Goal: Communication & Community: Connect with others

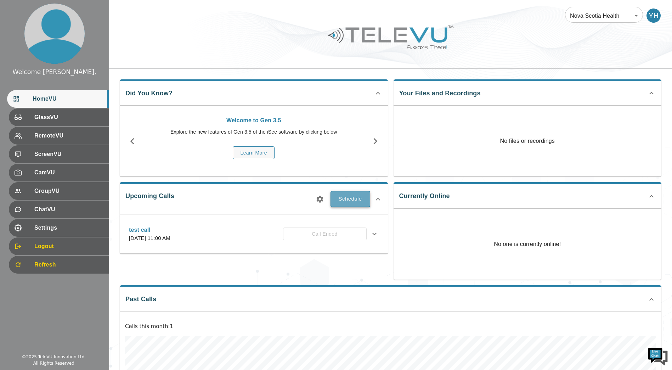
click at [339, 196] on button "Schedule" at bounding box center [351, 199] width 40 height 16
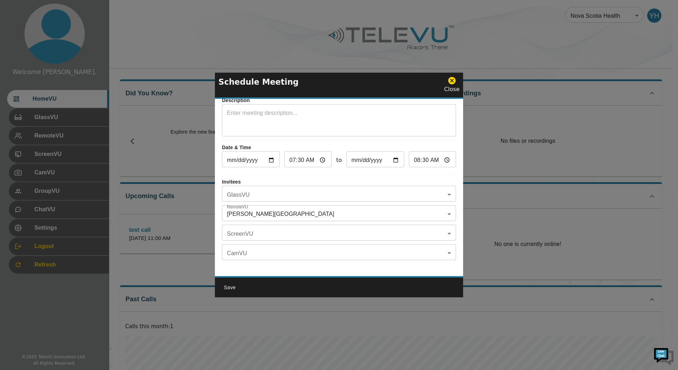
scroll to position [41, 0]
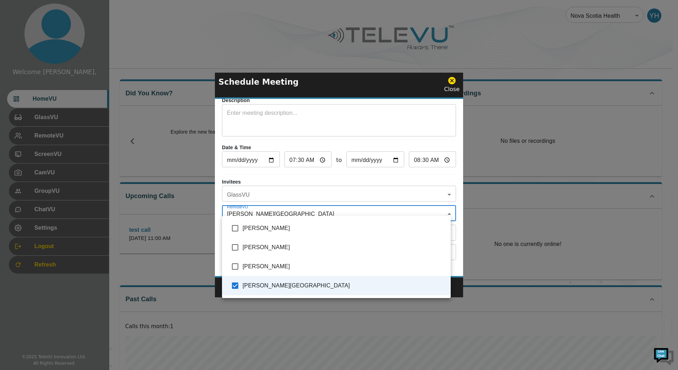
click at [297, 206] on body "Welcome Yassin, HomeVU GlassVU RemoteVU ScreenVU CamVU GroupVU ChatVU Settings …" at bounding box center [339, 235] width 678 height 471
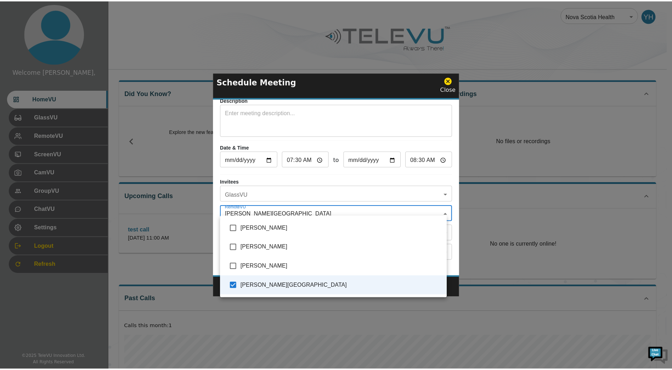
scroll to position [0, 0]
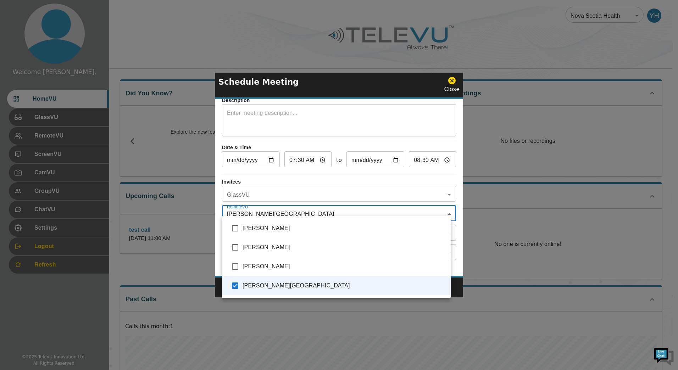
click at [453, 83] on div at bounding box center [339, 185] width 678 height 370
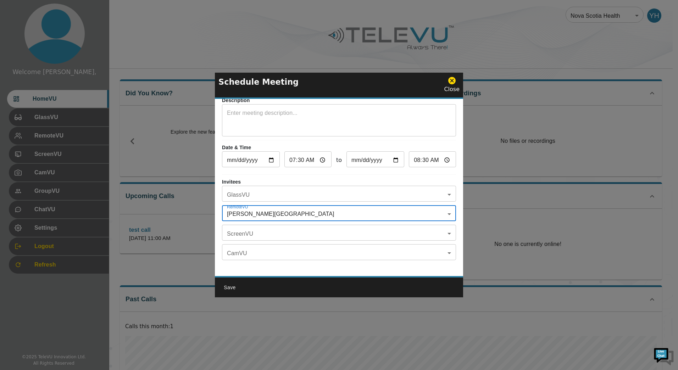
click at [456, 80] on icon at bounding box center [451, 80] width 9 height 9
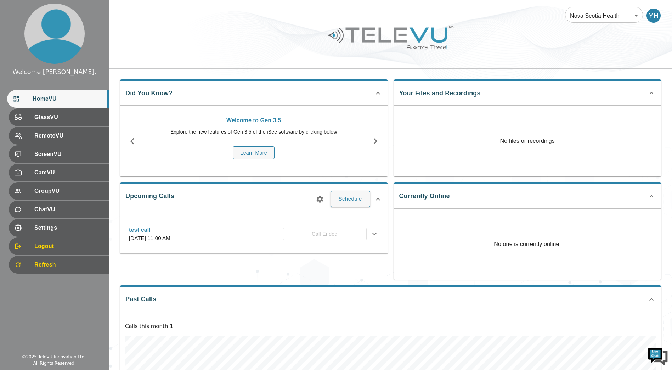
click at [442, 206] on div "Currently Online No one is currently online!" at bounding box center [528, 230] width 268 height 97
click at [441, 200] on div "Currently Online No one is currently online!" at bounding box center [528, 230] width 268 height 97
click at [440, 197] on div "Currently Online No one is currently online!" at bounding box center [528, 230] width 268 height 97
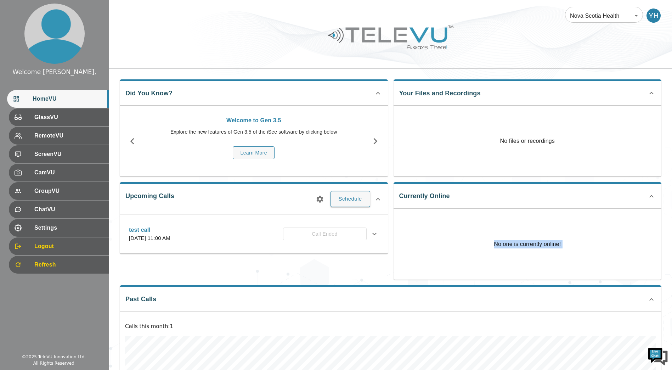
click at [440, 197] on div "Currently Online No one is currently online!" at bounding box center [528, 230] width 268 height 97
drag, startPoint x: 440, startPoint y: 197, endPoint x: 428, endPoint y: 215, distance: 21.4
click at [428, 215] on div "No one is currently online!" at bounding box center [528, 244] width 268 height 71
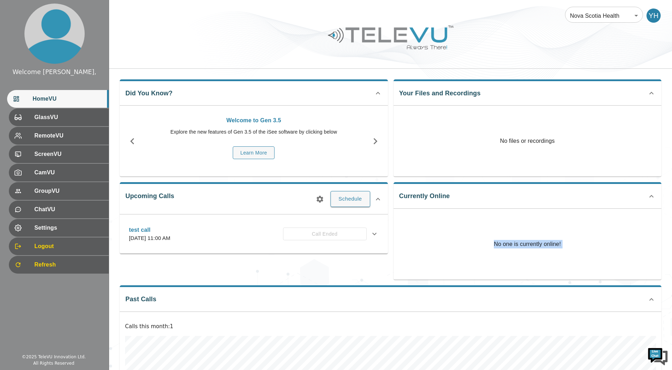
click at [428, 215] on div "No one is currently online!" at bounding box center [528, 244] width 268 height 71
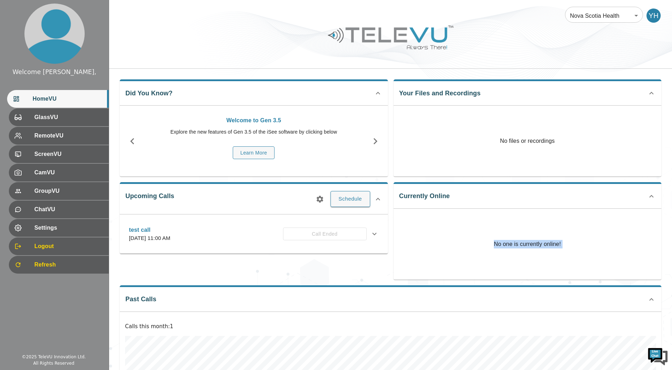
click at [428, 215] on div "No one is currently online!" at bounding box center [528, 244] width 268 height 71
drag, startPoint x: 428, startPoint y: 215, endPoint x: 424, endPoint y: 219, distance: 5.5
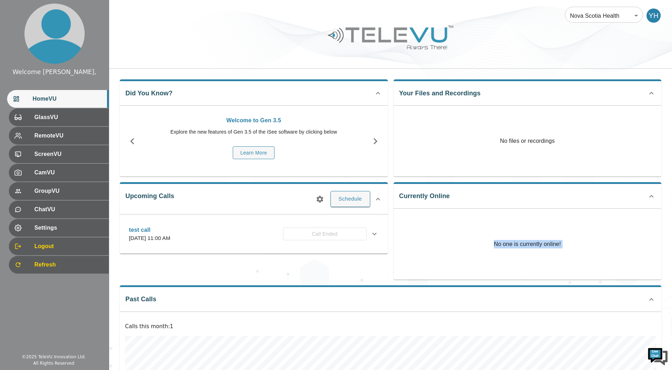
click at [424, 219] on div "No one is currently online!" at bounding box center [528, 244] width 268 height 71
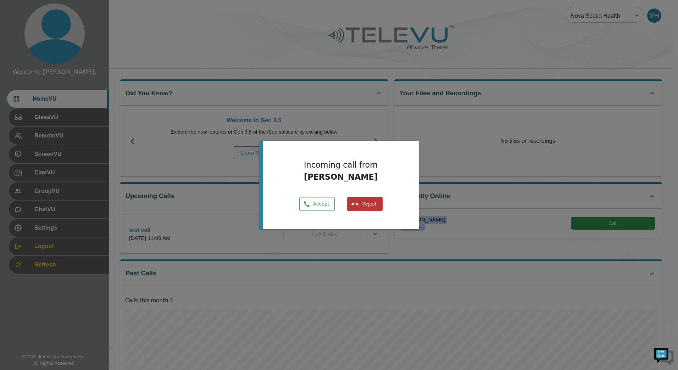
click at [314, 207] on button "Accept" at bounding box center [316, 204] width 35 height 14
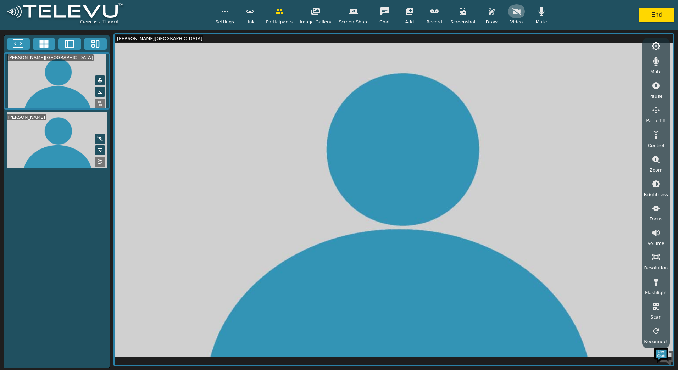
click at [512, 12] on icon "button" at bounding box center [516, 11] width 9 height 9
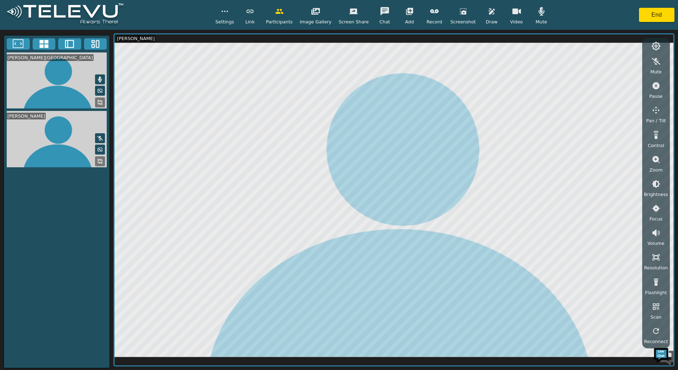
click at [538, 17] on div "Mute" at bounding box center [541, 14] width 18 height 21
click at [535, 16] on button "button" at bounding box center [541, 11] width 18 height 14
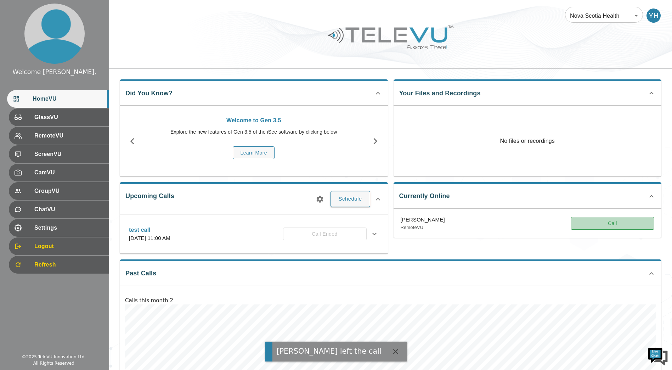
click at [597, 229] on button "Call" at bounding box center [613, 223] width 84 height 13
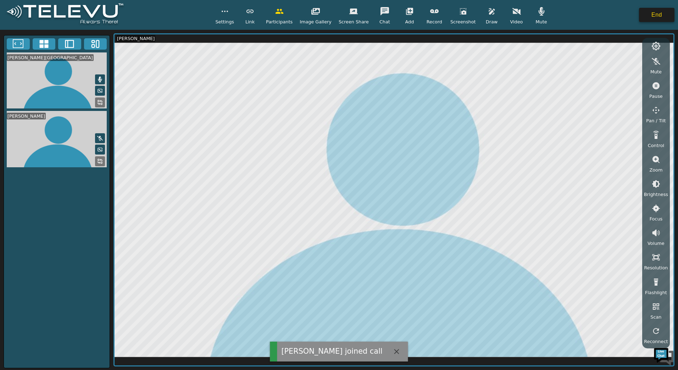
click at [657, 16] on button "End" at bounding box center [656, 15] width 35 height 14
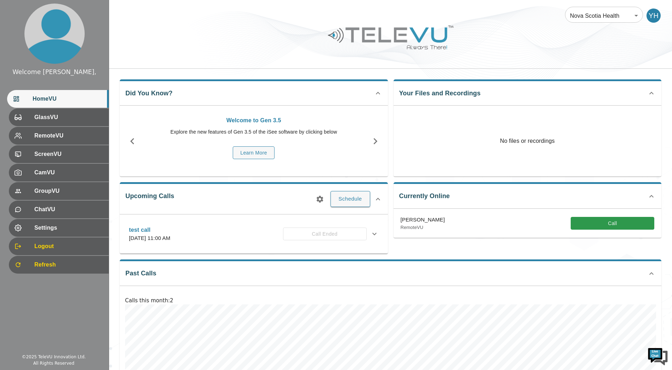
click at [621, 246] on div "Currently Online Rob Baxter RemoteVU Call" at bounding box center [525, 215] width 274 height 77
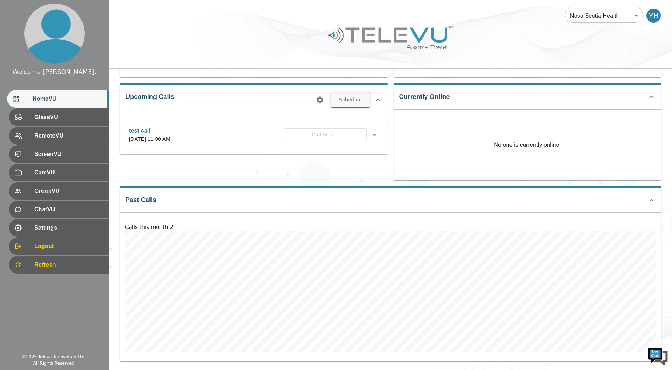
scroll to position [101, 0]
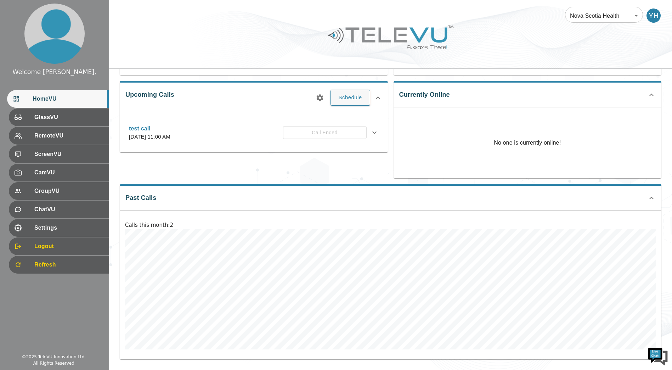
click at [279, 162] on div "Upcoming Calls Schedule test call Wednesday, September 10, 2025 at 11:00 AM Cal…" at bounding box center [251, 126] width 274 height 103
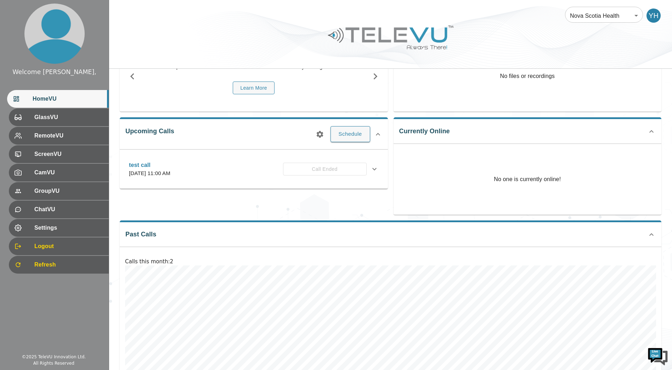
scroll to position [0, 0]
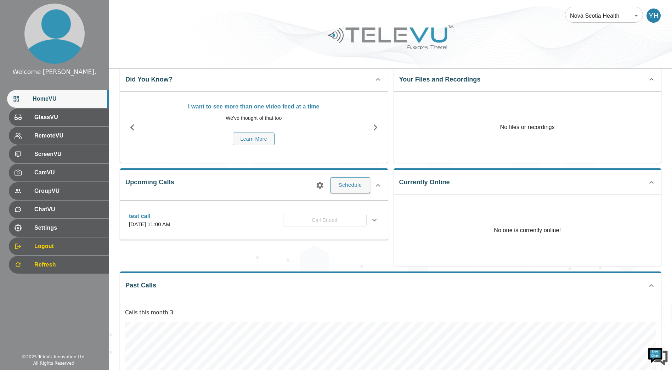
scroll to position [101, 0]
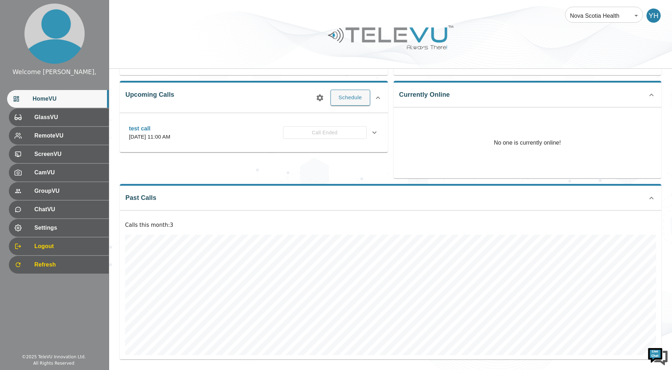
click at [375, 172] on div "Upcoming Calls Schedule test call [DATE] 11:00 AM Call Ended Description Test c…" at bounding box center [251, 126] width 274 height 103
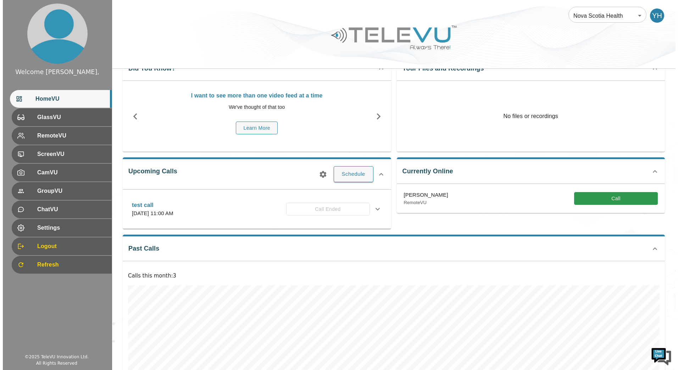
scroll to position [35, 0]
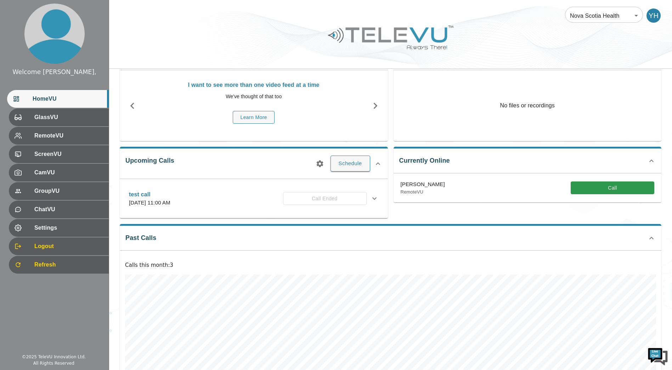
click at [330, 168] on div "Upcoming Calls Schedule test call [DATE] 11:00 AM Call Ended Description Test c…" at bounding box center [254, 183] width 268 height 72
click at [348, 167] on button "Schedule" at bounding box center [351, 164] width 40 height 16
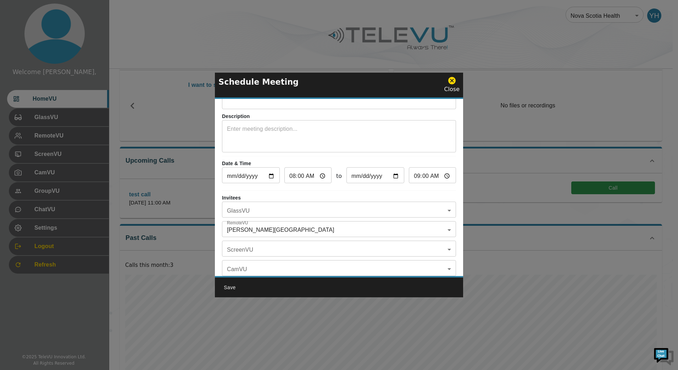
scroll to position [41, 0]
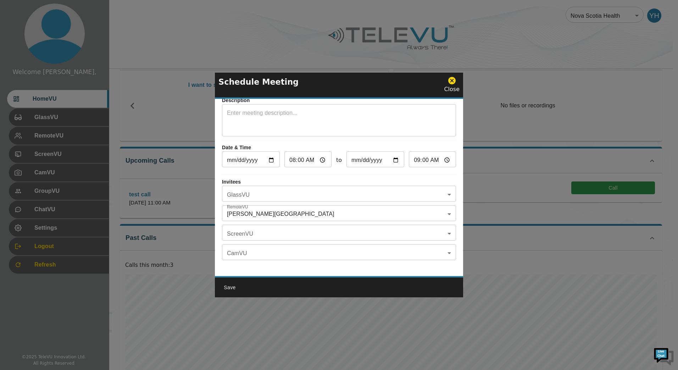
click at [315, 205] on body "Welcome Yassin, HomeVU GlassVU RemoteVU ScreenVU CamVU GroupVU ChatVU Settings …" at bounding box center [339, 188] width 678 height 446
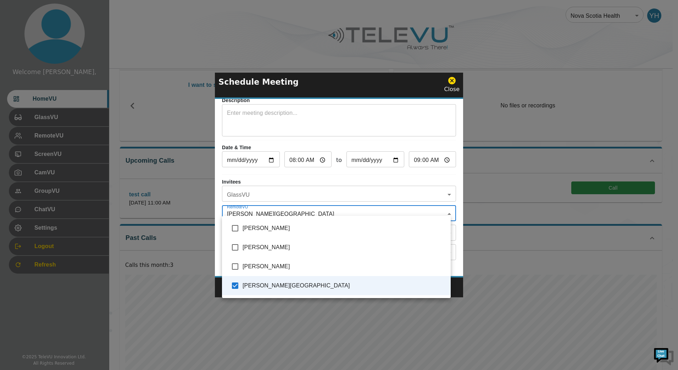
click at [312, 208] on div at bounding box center [339, 185] width 678 height 370
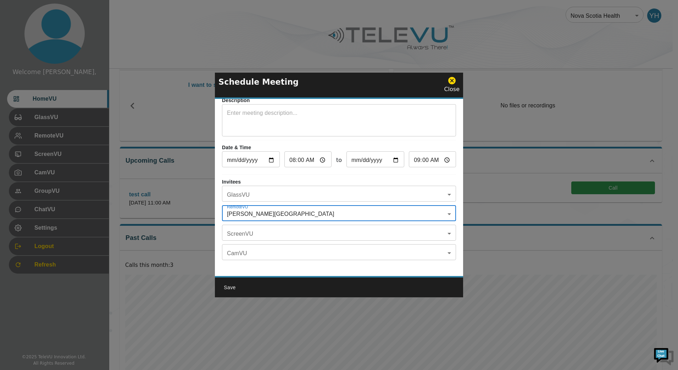
click at [452, 80] on icon at bounding box center [451, 80] width 9 height 9
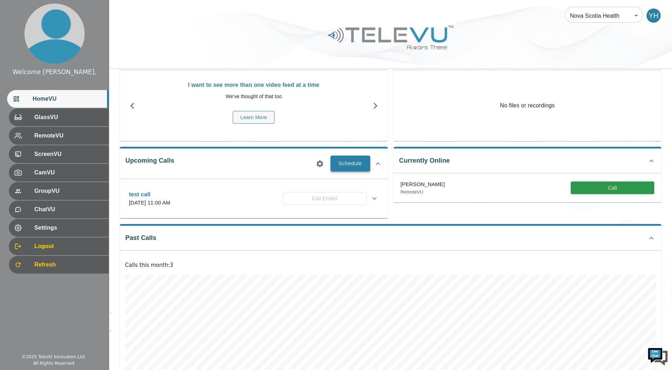
click at [363, 167] on button "Schedule" at bounding box center [351, 164] width 40 height 16
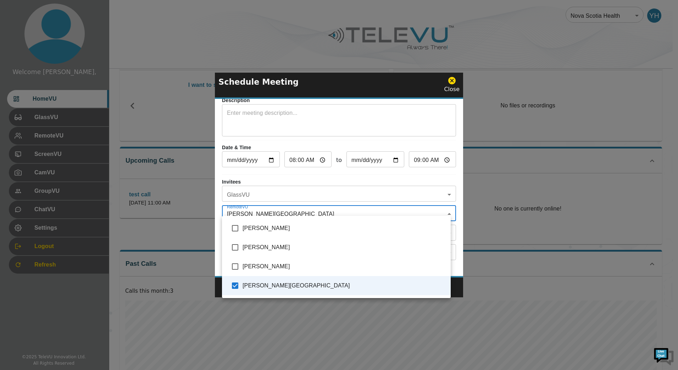
click at [328, 205] on body "Welcome Yassin, HomeVU GlassVU RemoteVU ScreenVU CamVU GroupVU ChatVU Settings …" at bounding box center [339, 200] width 678 height 471
click at [328, 205] on div at bounding box center [339, 185] width 678 height 370
click at [332, 210] on body "Welcome Yassin, HomeVU GlassVU RemoteVU ScreenVU CamVU GroupVU ChatVU Settings …" at bounding box center [339, 200] width 678 height 471
click at [328, 202] on div at bounding box center [339, 185] width 678 height 370
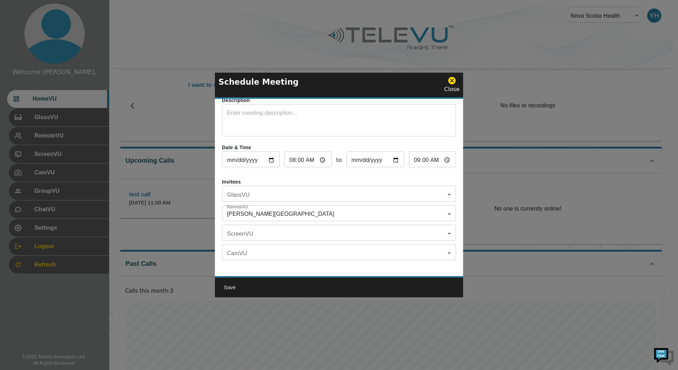
click at [452, 80] on icon at bounding box center [451, 80] width 9 height 9
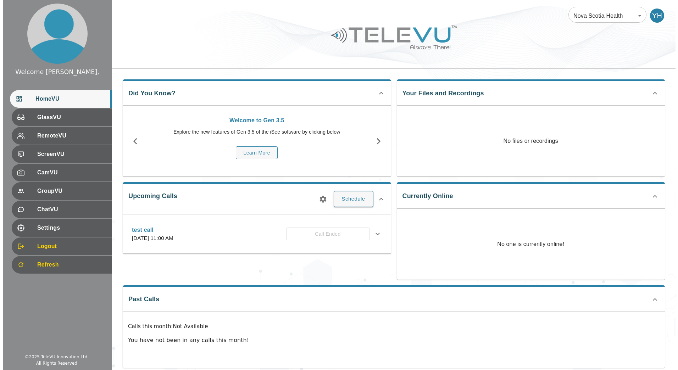
scroll to position [9, 0]
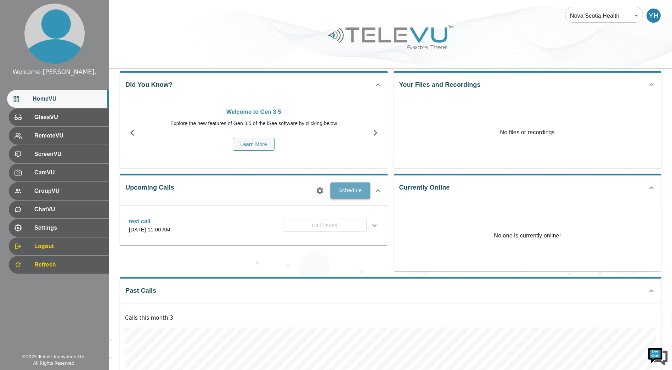
click at [354, 189] on button "Schedule" at bounding box center [351, 191] width 40 height 16
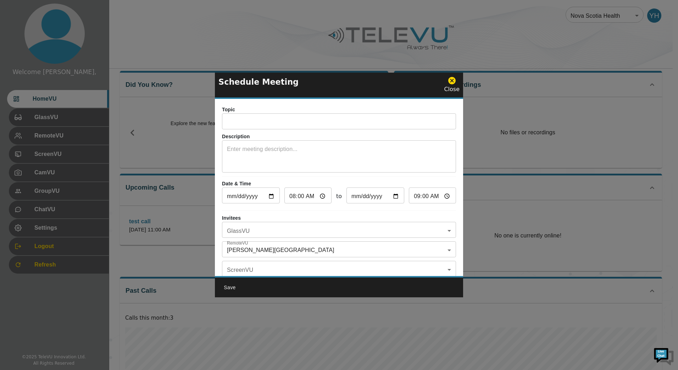
click at [294, 245] on body "Welcome Yassin, HomeVU GlassVU RemoteVU ScreenVU CamVU GroupVU ChatVU Settings …" at bounding box center [339, 226] width 678 height 471
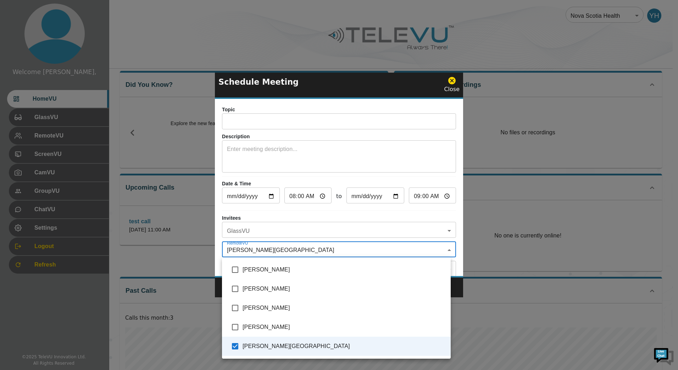
click at [359, 183] on div at bounding box center [339, 185] width 678 height 370
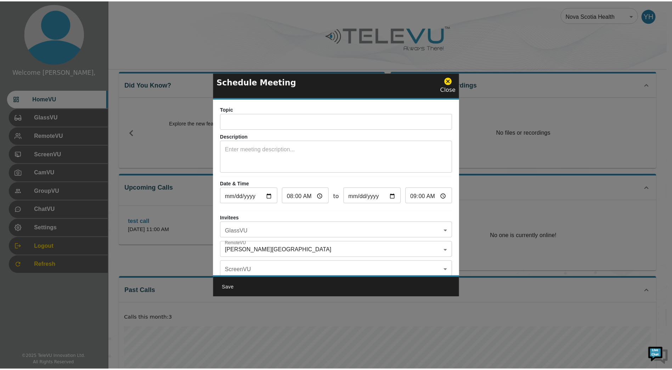
scroll to position [0, 0]
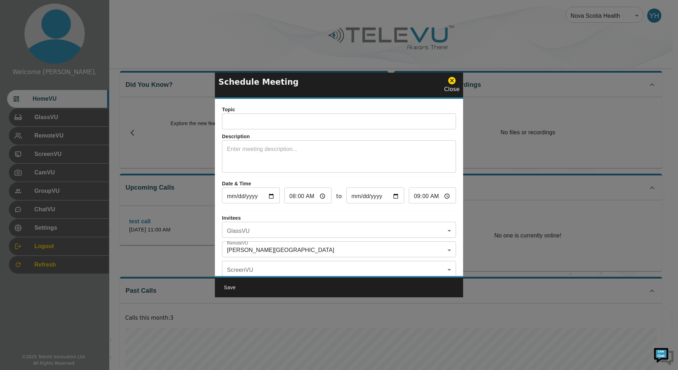
click at [458, 90] on div "Close" at bounding box center [452, 84] width 16 height 17
click at [456, 84] on icon at bounding box center [451, 80] width 9 height 9
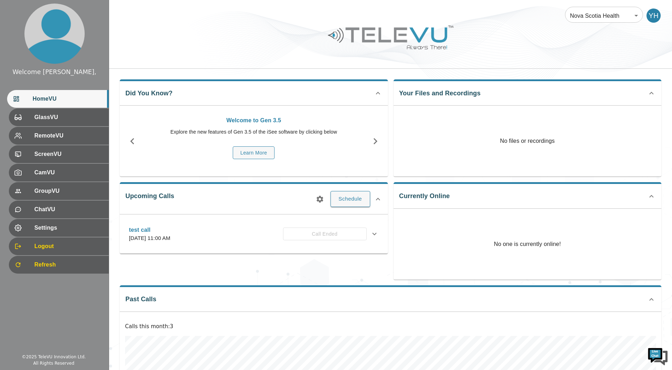
click at [500, 244] on p "No one is currently online!" at bounding box center [527, 244] width 67 height 71
drag, startPoint x: 500, startPoint y: 244, endPoint x: 558, endPoint y: 242, distance: 57.8
click at [558, 242] on p "No one is currently online!" at bounding box center [527, 244] width 67 height 71
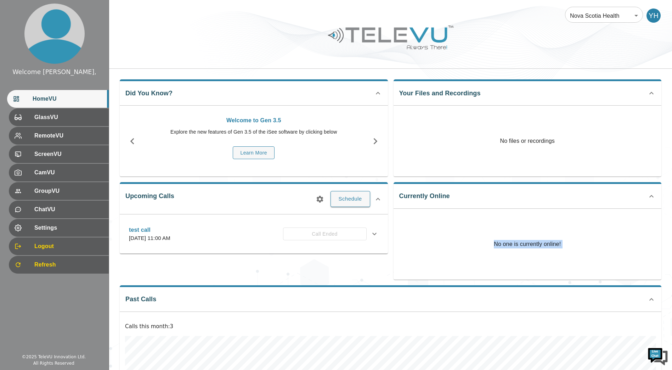
click at [558, 242] on p "No one is currently online!" at bounding box center [527, 244] width 67 height 71
click at [525, 261] on p "No one is currently online!" at bounding box center [527, 244] width 67 height 71
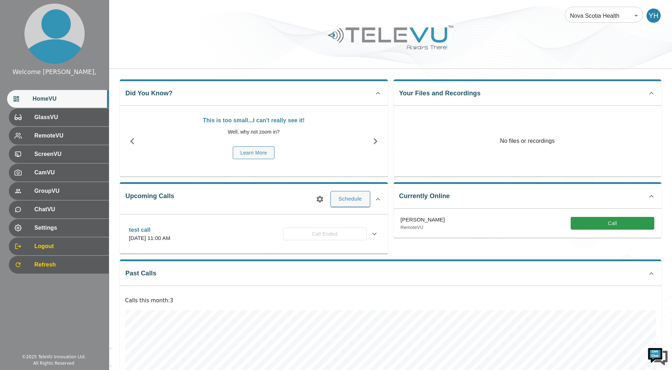
drag, startPoint x: 573, startPoint y: 251, endPoint x: 576, endPoint y: 249, distance: 4.1
click at [573, 251] on div "Currently Online Spence, Richard RemoteVU Call" at bounding box center [525, 215] width 274 height 77
click at [60, 122] on div "GlassVU" at bounding box center [58, 117] width 102 height 18
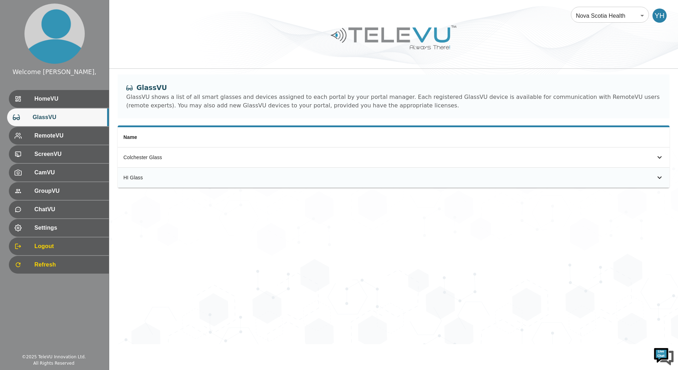
click at [656, 177] on icon "simple table" at bounding box center [659, 177] width 9 height 9
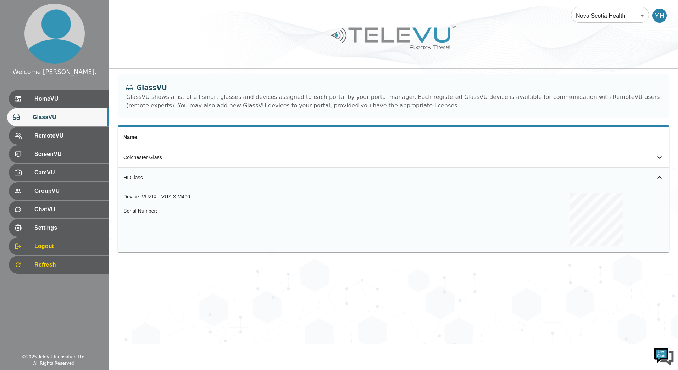
click at [656, 177] on icon "simple table" at bounding box center [659, 177] width 9 height 9
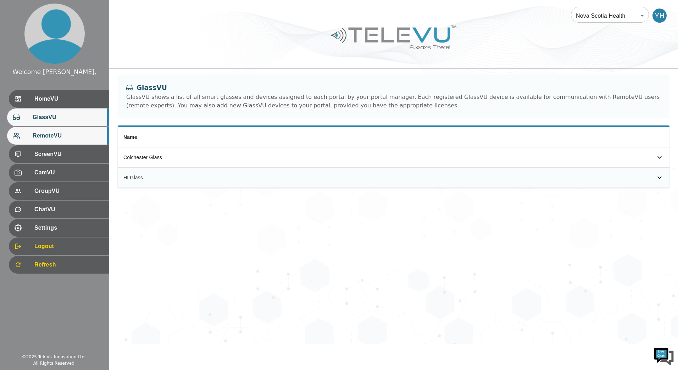
click at [45, 139] on span "RemoteVU" at bounding box center [68, 136] width 71 height 9
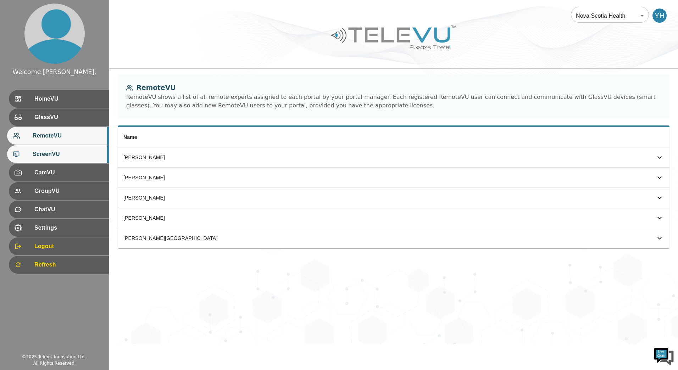
click at [39, 157] on span "ScreenVU" at bounding box center [68, 154] width 71 height 9
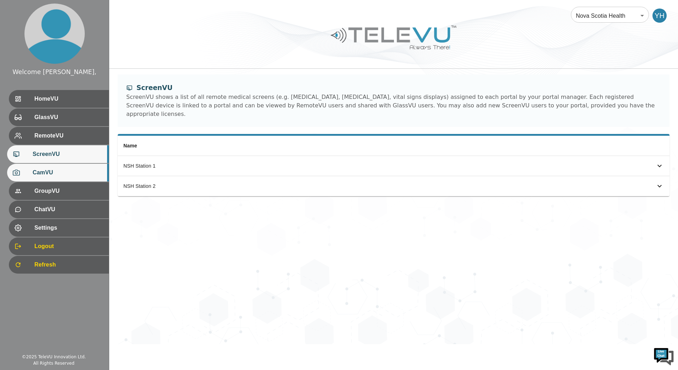
click at [38, 167] on div "CamVU" at bounding box center [58, 173] width 102 height 18
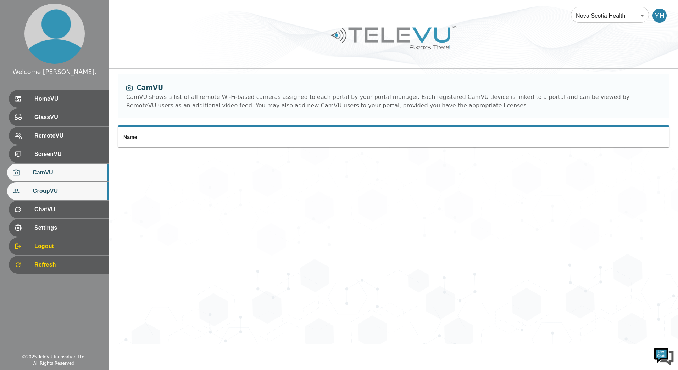
click at [40, 184] on div "GroupVU" at bounding box center [58, 191] width 102 height 18
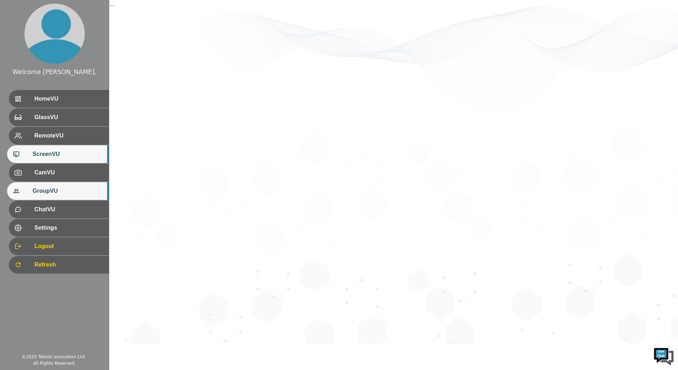
click at [51, 158] on span "ScreenVU" at bounding box center [68, 154] width 71 height 9
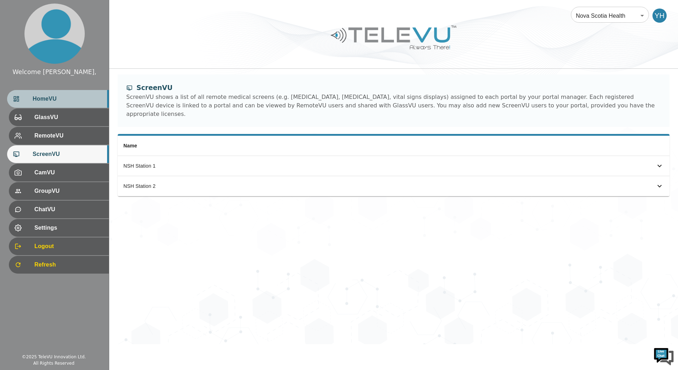
click at [67, 97] on span "HomeVU" at bounding box center [68, 99] width 71 height 9
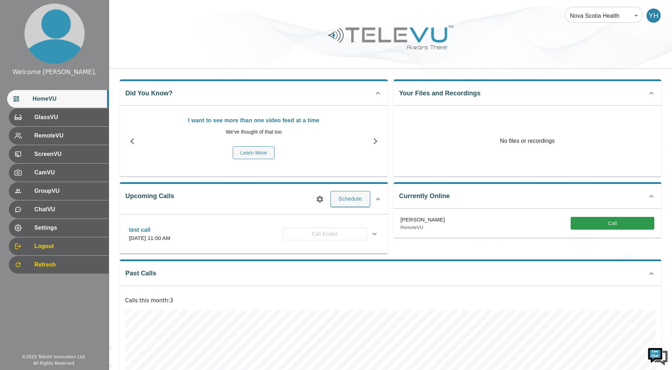
click at [427, 33] on img at bounding box center [391, 37] width 128 height 29
drag, startPoint x: 427, startPoint y: 33, endPoint x: 447, endPoint y: 94, distance: 64.1
click at [468, 129] on div "Nova Scotia Health 208 ​ YH Did You Know? I want to see more than one video fee…" at bounding box center [390, 223] width 563 height 446
click at [442, 87] on div "Your Files and Recordings No files or recordings" at bounding box center [528, 127] width 268 height 97
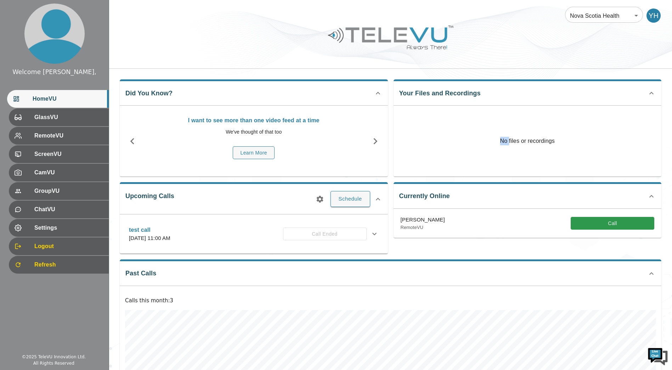
click at [442, 87] on div "Your Files and Recordings No files or recordings" at bounding box center [528, 127] width 268 height 97
drag, startPoint x: 442, startPoint y: 87, endPoint x: 440, endPoint y: 95, distance: 8.8
click at [440, 95] on div "Your Files and Recordings No files or recordings" at bounding box center [528, 127] width 268 height 97
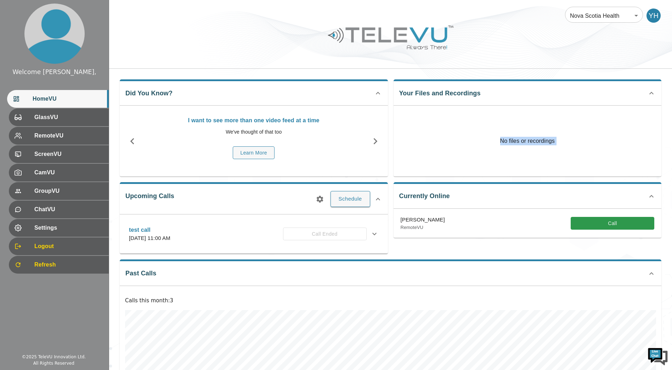
click at [440, 95] on div "Your Files and Recordings No files or recordings" at bounding box center [528, 127] width 268 height 97
drag, startPoint x: 440, startPoint y: 95, endPoint x: 464, endPoint y: 101, distance: 25.4
click at [464, 101] on div "Your Files and Recordings No files or recordings" at bounding box center [528, 127] width 268 height 97
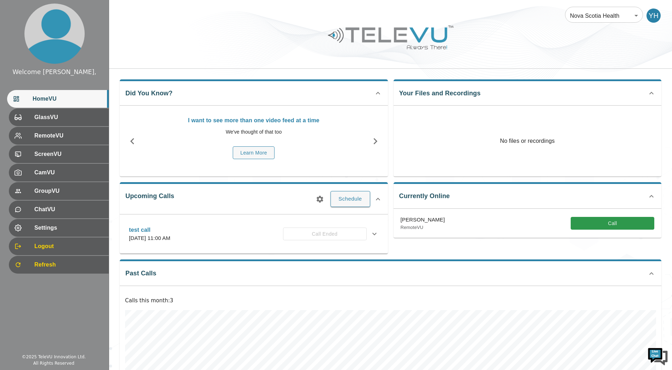
drag, startPoint x: 464, startPoint y: 101, endPoint x: 486, endPoint y: 101, distance: 22.0
click at [486, 101] on div "Your Files and Recordings No files or recordings" at bounding box center [528, 127] width 268 height 97
click at [536, 134] on p "No files or recordings" at bounding box center [528, 141] width 268 height 71
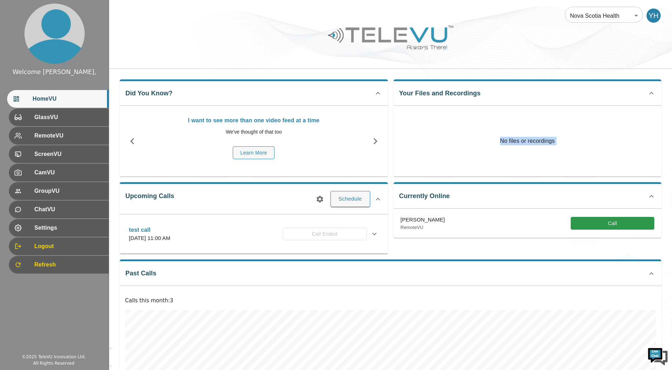
click at [535, 135] on p "No files or recordings" at bounding box center [528, 141] width 268 height 71
click at [379, 238] on icon at bounding box center [374, 234] width 9 height 9
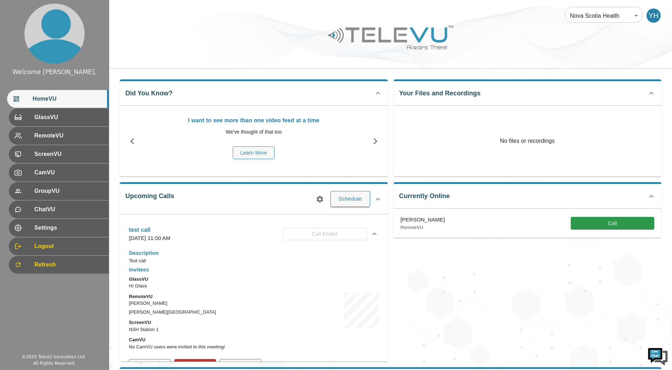
click at [377, 236] on div "test call Wednesday, September 10, 2025 at 11:00 AM Call Ended" at bounding box center [253, 234] width 261 height 25
click at [372, 231] on icon at bounding box center [374, 234] width 9 height 9
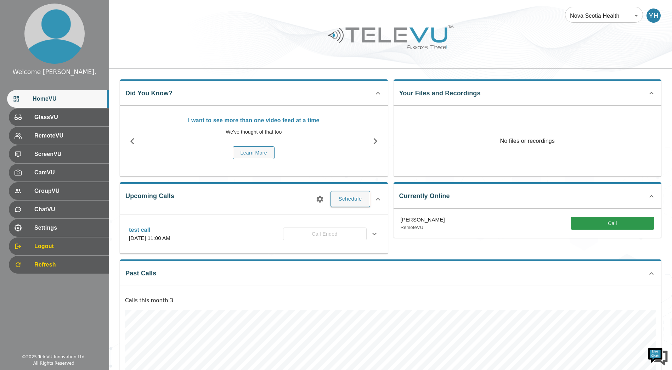
click at [430, 252] on div "Currently Online Spence, Richard RemoteVU Call" at bounding box center [525, 215] width 274 height 77
click at [491, 244] on div "Currently Online Spence, Richard RemoteVU Call" at bounding box center [525, 215] width 274 height 77
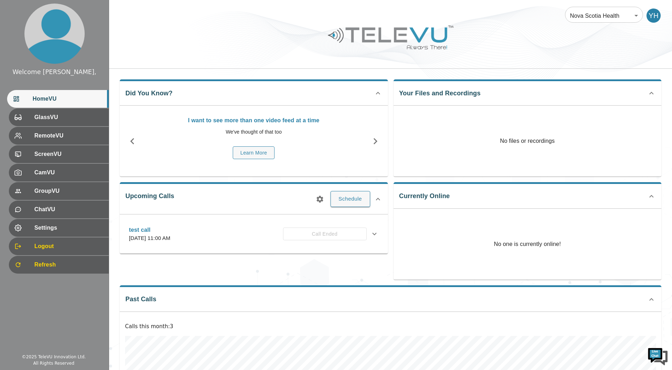
click at [476, 232] on div "No one is currently online!" at bounding box center [528, 244] width 268 height 71
click at [500, 245] on p "No one is currently online!" at bounding box center [527, 244] width 67 height 71
drag, startPoint x: 500, startPoint y: 245, endPoint x: 495, endPoint y: 249, distance: 6.4
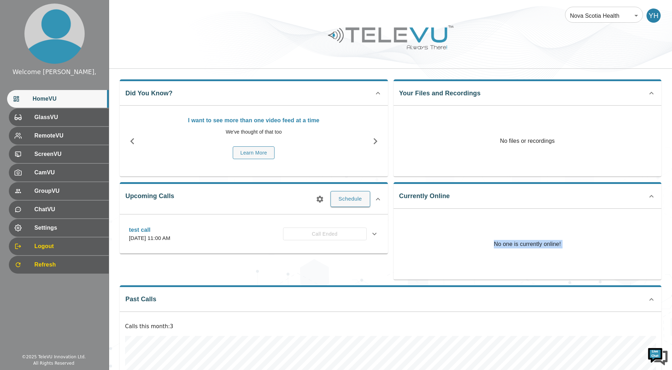
click at [495, 249] on p "No one is currently online!" at bounding box center [527, 244] width 67 height 71
drag, startPoint x: 424, startPoint y: 236, endPoint x: 419, endPoint y: 235, distance: 5.1
click at [424, 236] on div "No one is currently online!" at bounding box center [528, 244] width 268 height 71
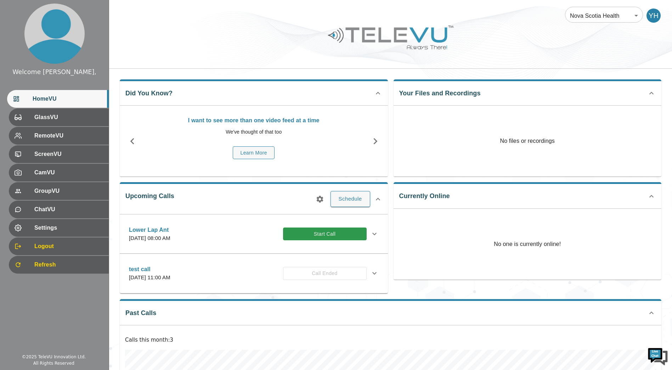
click at [372, 233] on icon at bounding box center [374, 234] width 9 height 9
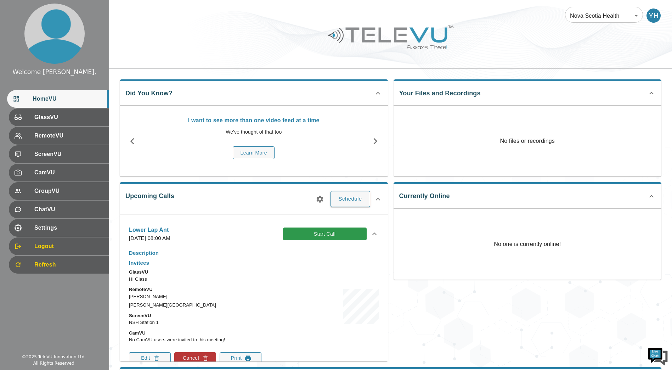
click at [373, 234] on icon at bounding box center [374, 234] width 9 height 9
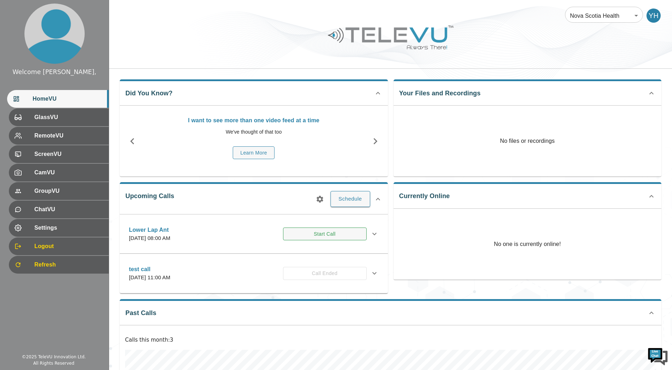
click at [323, 235] on button "Start Call" at bounding box center [325, 234] width 84 height 13
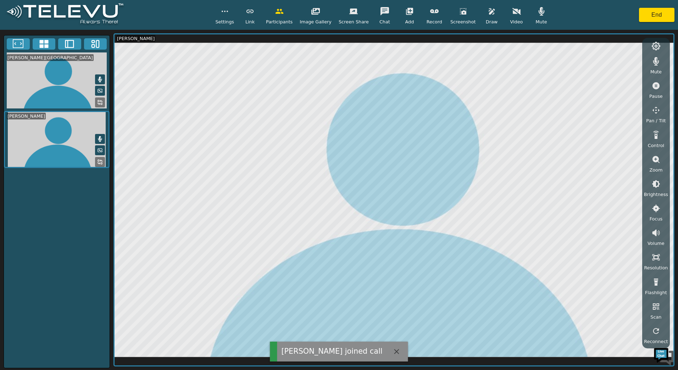
click at [512, 15] on icon "button" at bounding box center [516, 11] width 9 height 9
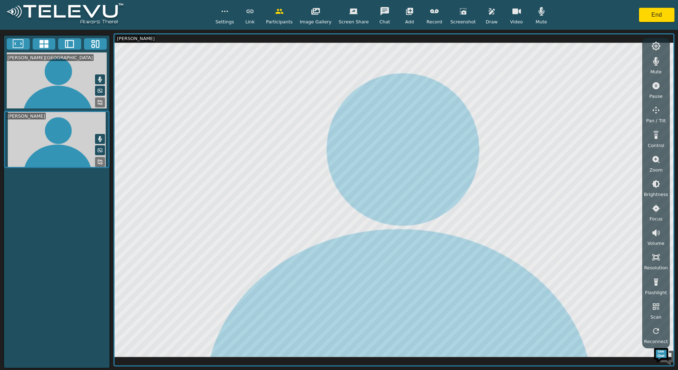
click at [537, 19] on span "Mute" at bounding box center [540, 21] width 11 height 7
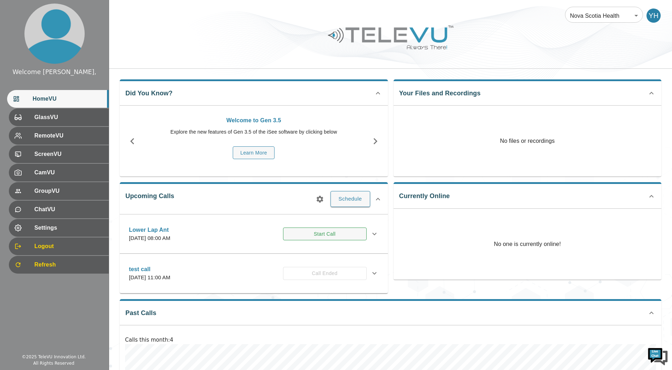
click at [312, 228] on button "Start Call" at bounding box center [325, 234] width 84 height 13
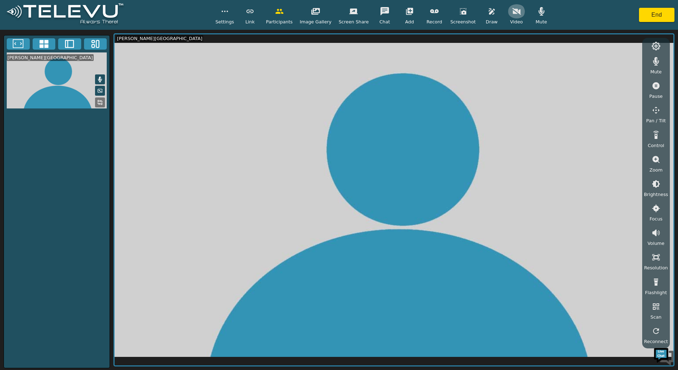
click at [512, 14] on icon "button" at bounding box center [516, 11] width 9 height 9
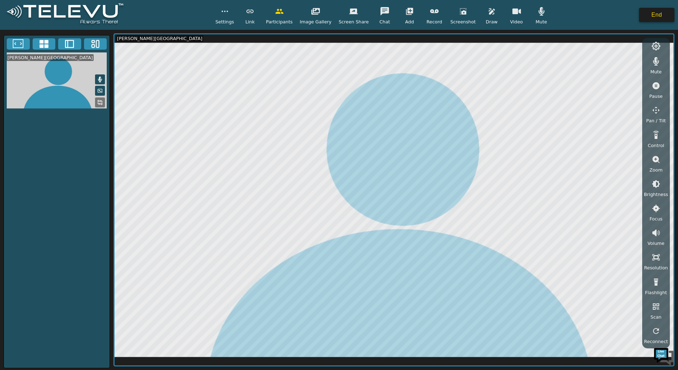
click at [658, 16] on button "End" at bounding box center [656, 15] width 35 height 14
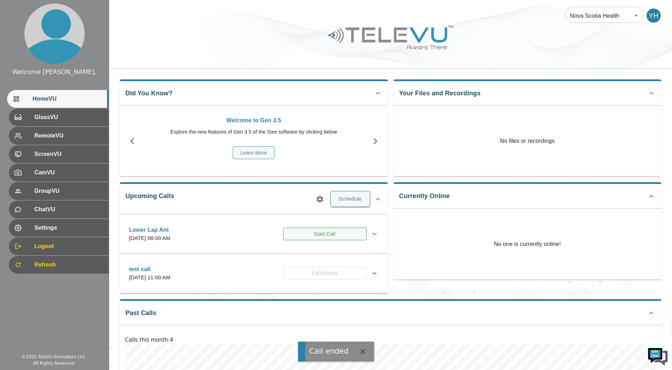
click at [347, 237] on button "Start Call" at bounding box center [325, 234] width 84 height 13
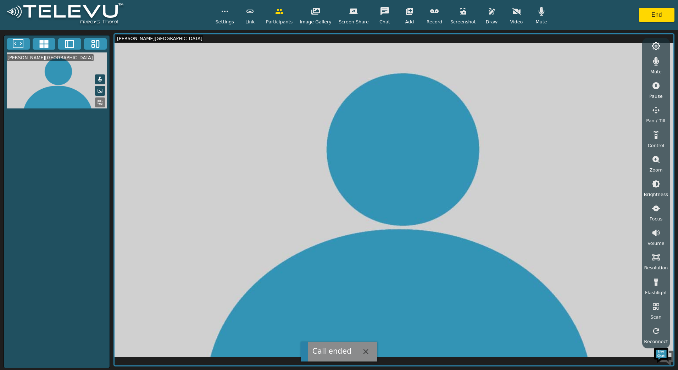
click at [366, 355] on icon "button" at bounding box center [365, 351] width 9 height 9
click at [512, 10] on icon "button" at bounding box center [516, 11] width 9 height 7
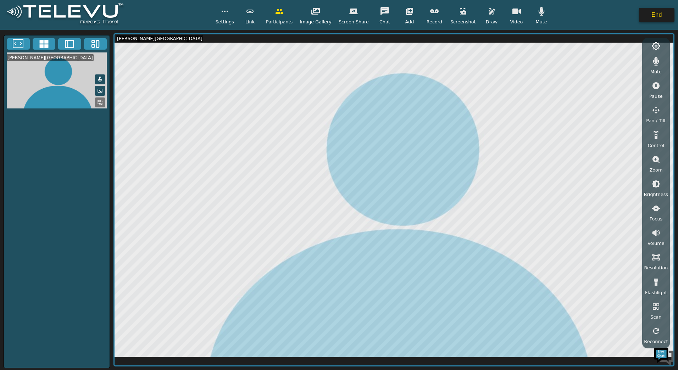
click at [663, 19] on button "End" at bounding box center [656, 15] width 35 height 14
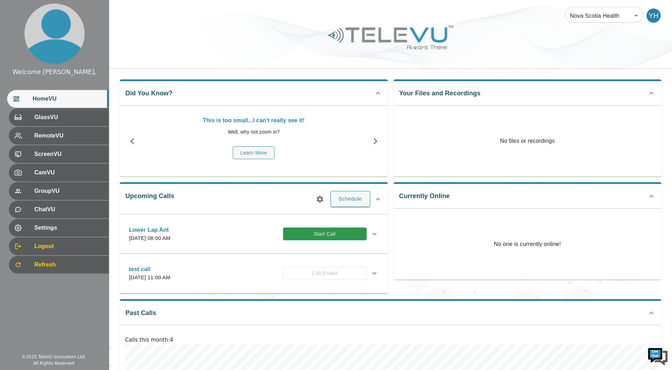
click at [171, 237] on p "[DATE] 08:00 AM" at bounding box center [149, 238] width 41 height 8
click at [284, 235] on button "Start Call" at bounding box center [325, 234] width 84 height 13
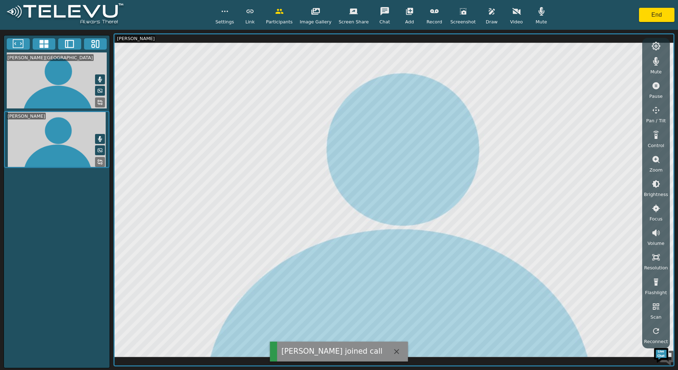
click at [656, 109] on icon "button" at bounding box center [656, 110] width 9 height 9
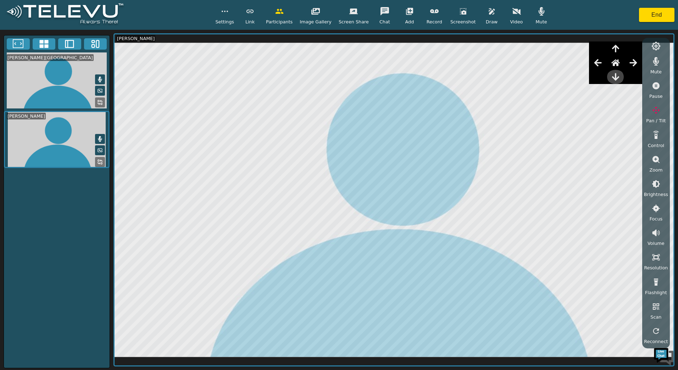
click at [620, 77] on icon "button" at bounding box center [615, 77] width 9 height 9
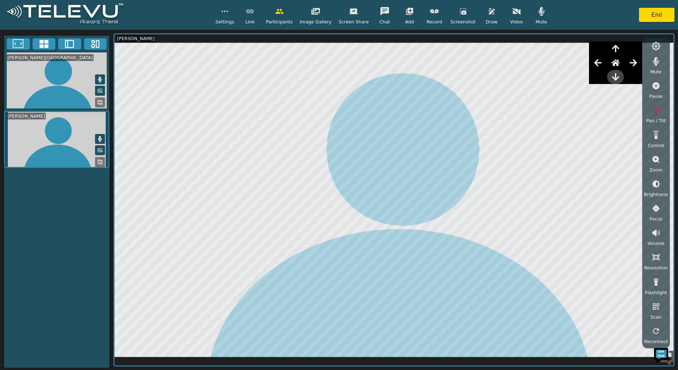
click at [620, 76] on icon "button" at bounding box center [615, 77] width 9 height 9
click at [659, 138] on icon "button" at bounding box center [656, 135] width 6 height 8
click at [619, 76] on icon "button" at bounding box center [615, 77] width 9 height 9
click at [598, 61] on icon "button" at bounding box center [597, 62] width 9 height 9
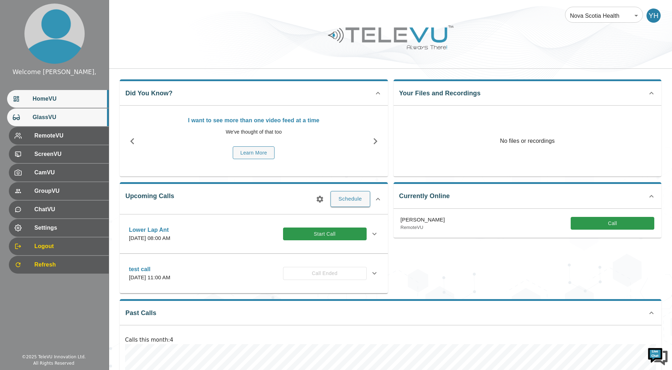
click at [72, 120] on span "GlassVU" at bounding box center [68, 117] width 71 height 9
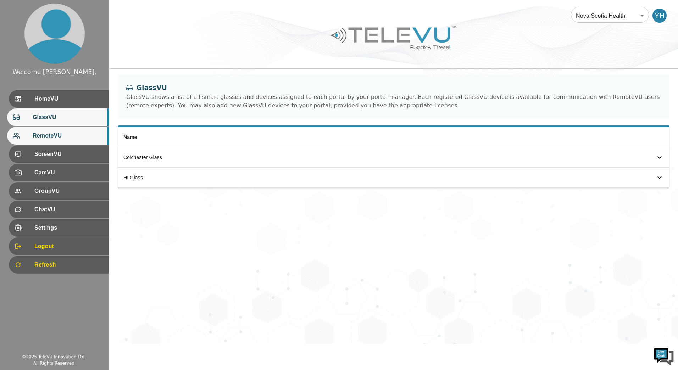
click at [72, 135] on span "RemoteVU" at bounding box center [68, 136] width 71 height 9
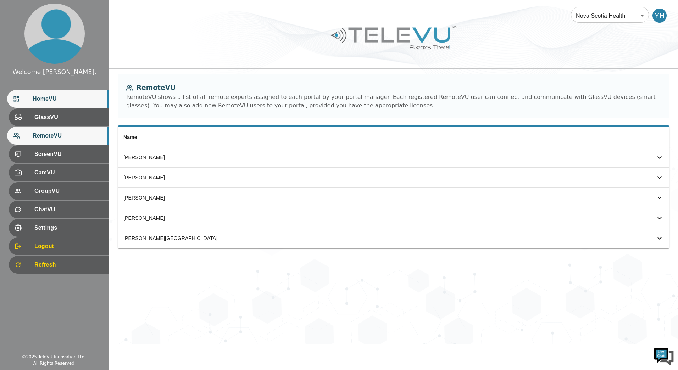
click at [55, 95] on span "HomeVU" at bounding box center [68, 99] width 71 height 9
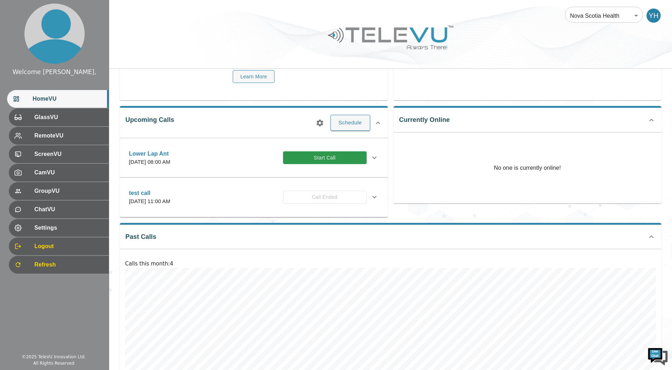
scroll to position [115, 0]
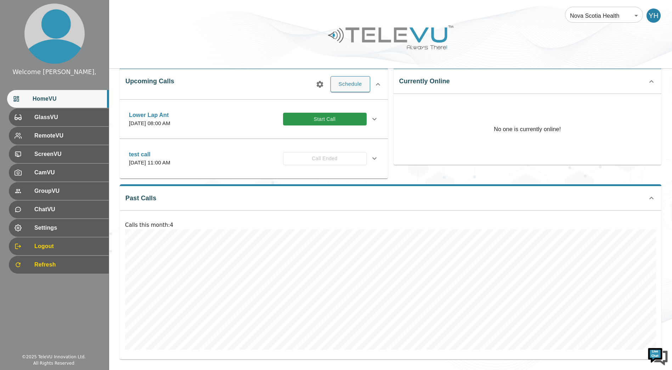
click at [269, 44] on div at bounding box center [390, 43] width 563 height 40
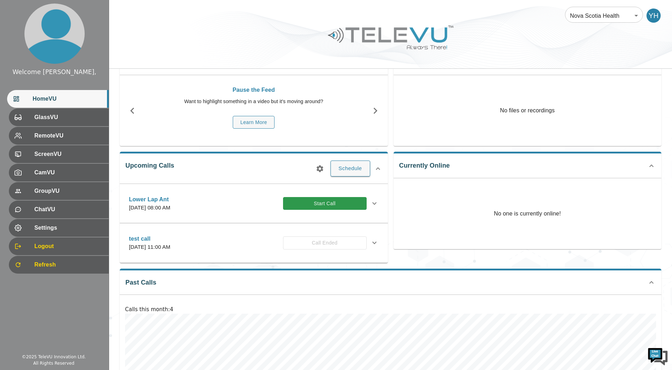
scroll to position [0, 0]
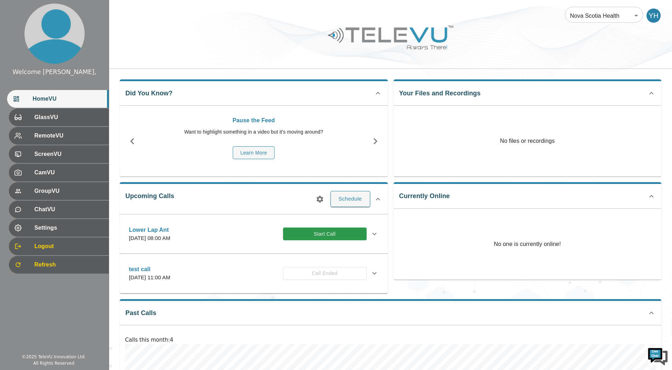
drag, startPoint x: 123, startPoint y: 221, endPoint x: 173, endPoint y: 233, distance: 51.4
click at [173, 232] on div "Lower Lap Ant [DATE] 08:00 AM Start Call" at bounding box center [253, 234] width 261 height 25
drag, startPoint x: 173, startPoint y: 232, endPoint x: 514, endPoint y: 5, distance: 409.2
click at [491, 21] on div "Nova Scotia Health 208 ​ YH Did You Know? Pause the Feed Want to highlight some…" at bounding box center [390, 242] width 563 height 485
